Goal: Find specific page/section: Find specific page/section

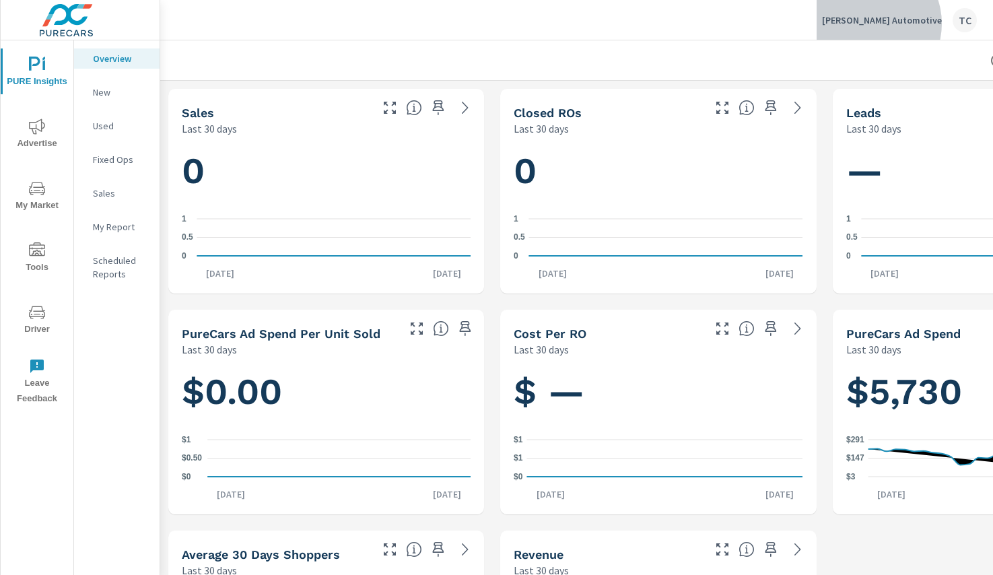
click at [911, 24] on p "Pettus Automotive" at bounding box center [882, 20] width 120 height 12
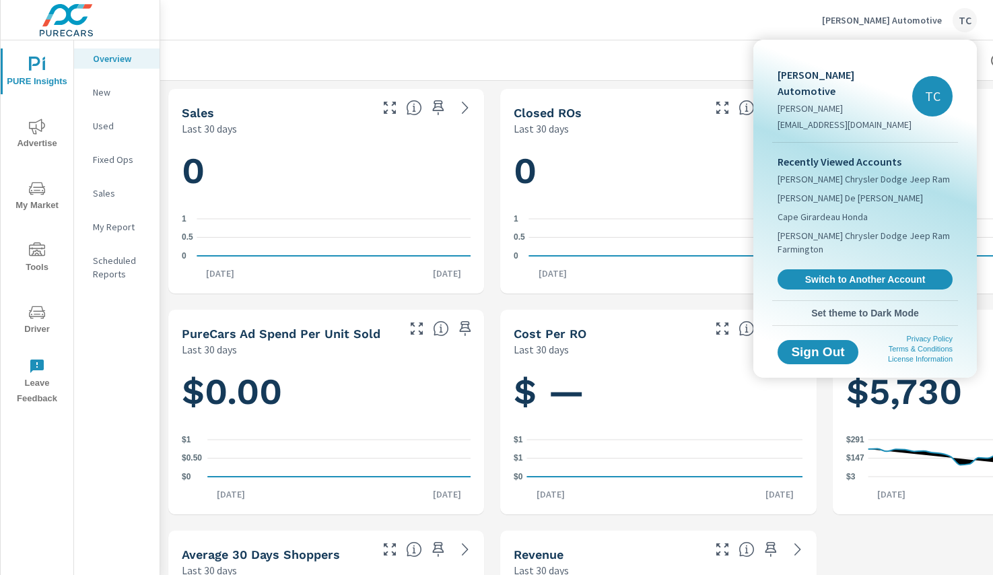
click at [505, 74] on div at bounding box center [496, 287] width 993 height 575
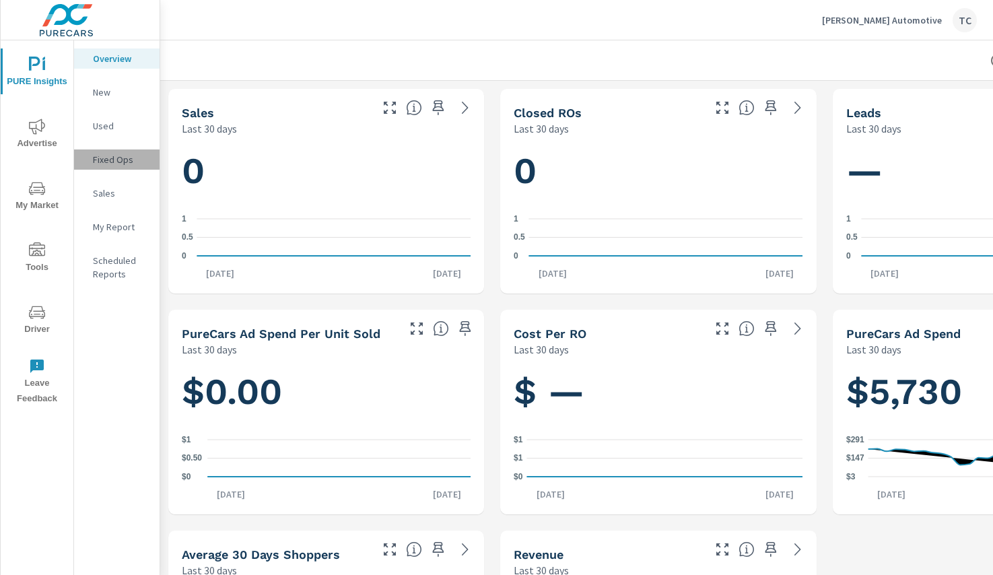
click at [120, 156] on p "Fixed Ops" at bounding box center [121, 159] width 56 height 13
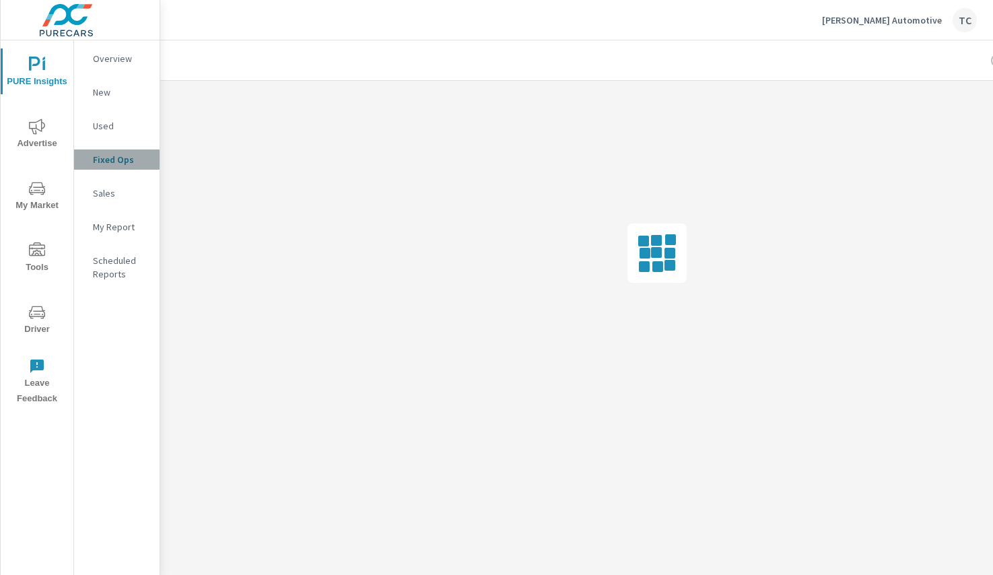
click at [120, 157] on p "Fixed Ops" at bounding box center [121, 159] width 56 height 13
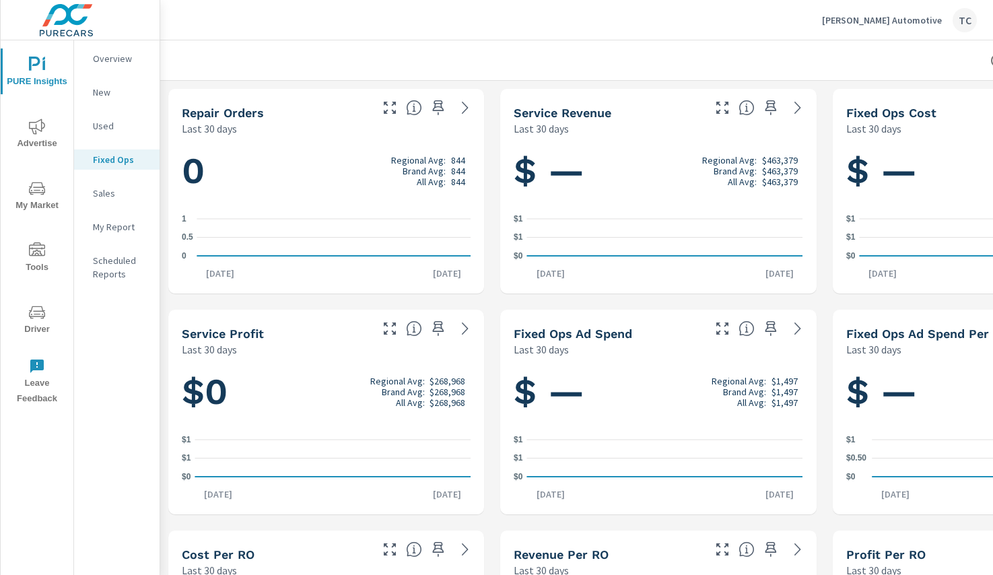
click at [910, 18] on p "Pettus Automotive" at bounding box center [882, 20] width 120 height 12
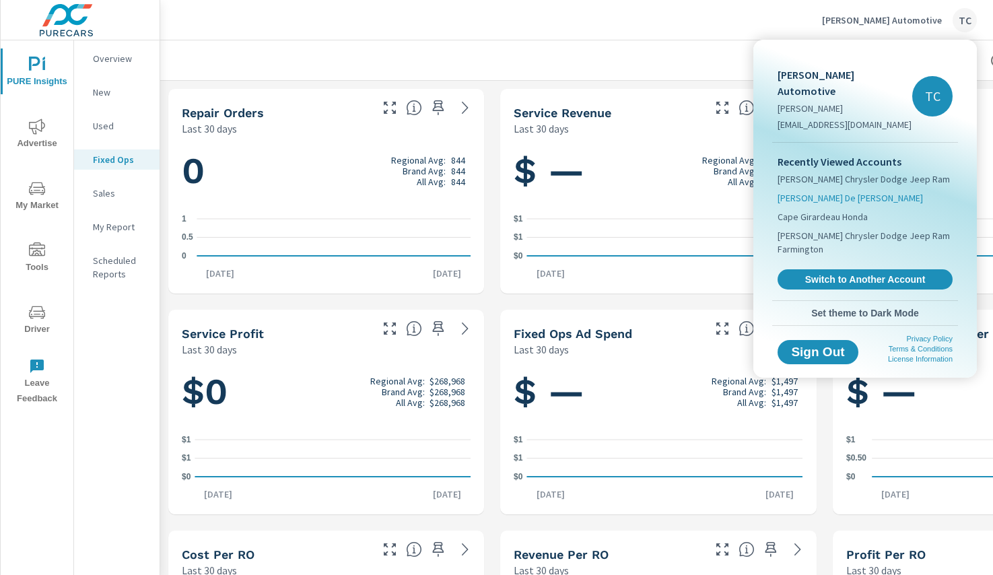
click at [836, 191] on span "Pettus Ford De Soto" at bounding box center [850, 197] width 145 height 13
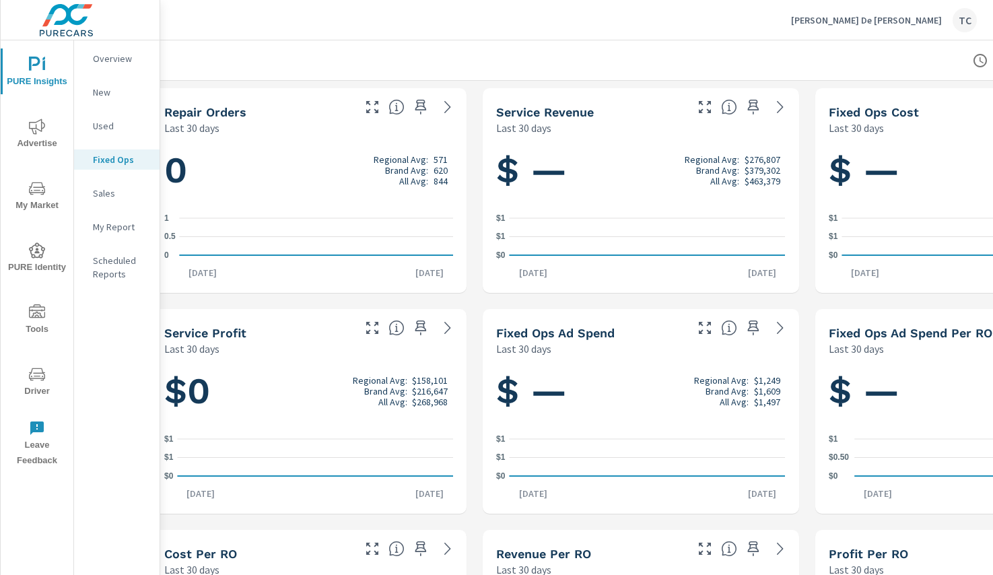
scroll to position [1, 22]
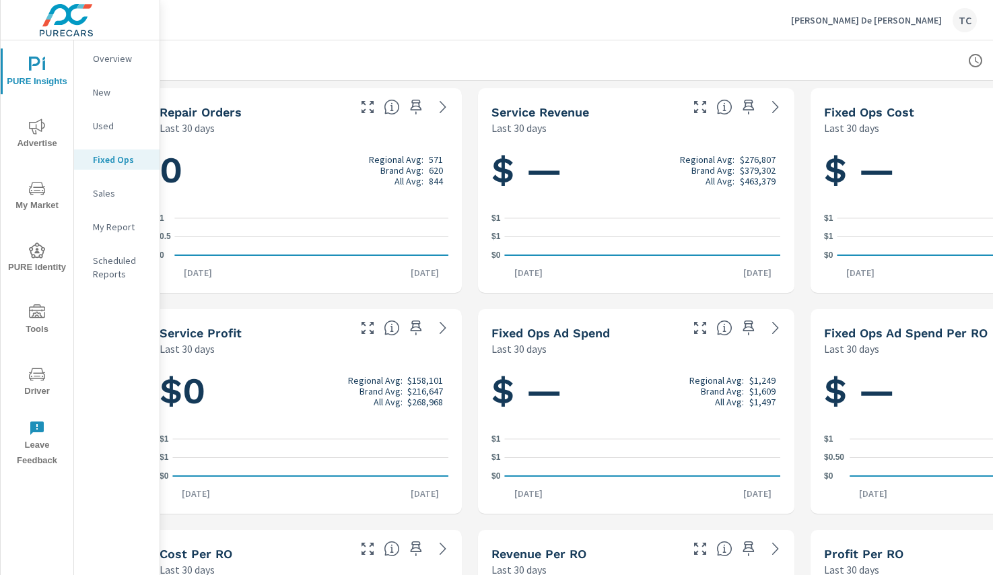
click at [469, 222] on div "Repair Orders Last 30 days 0 Regional Avg: 571 Brand Avg: 620 All Avg: 844 0 0.…" at bounding box center [636, 411] width 997 height 663
click at [197, 64] on div at bounding box center [636, 60] width 964 height 40
click at [467, 231] on div "Repair Orders Last 30 days 0 Regional Avg: 571 Brand Avg: 620 All Avg: 844 0 0.…" at bounding box center [636, 411] width 997 height 663
click at [467, 144] on div "Repair Orders Last 30 days 0 Regional Avg: 571 Brand Avg: 620 All Avg: 844 0 0.…" at bounding box center [636, 411] width 997 height 663
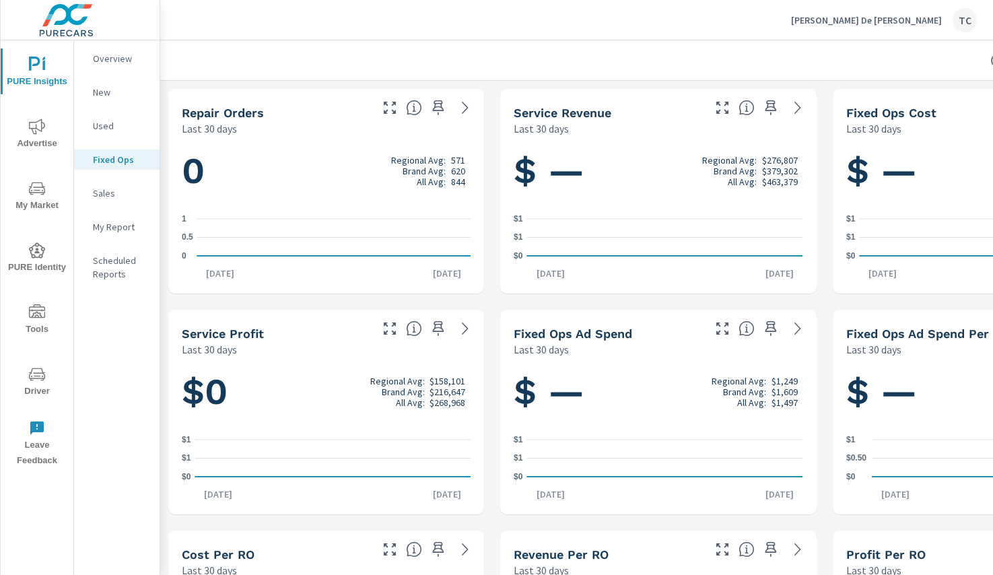
scroll to position [0, 0]
